Goal: Task Accomplishment & Management: Manage account settings

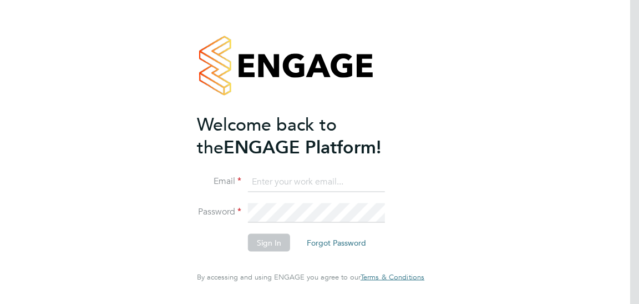
type input "[EMAIL_ADDRESS][DOMAIN_NAME]"
click at [266, 242] on button "Sign In" at bounding box center [269, 243] width 42 height 18
